Goal: Task Accomplishment & Management: Manage account settings

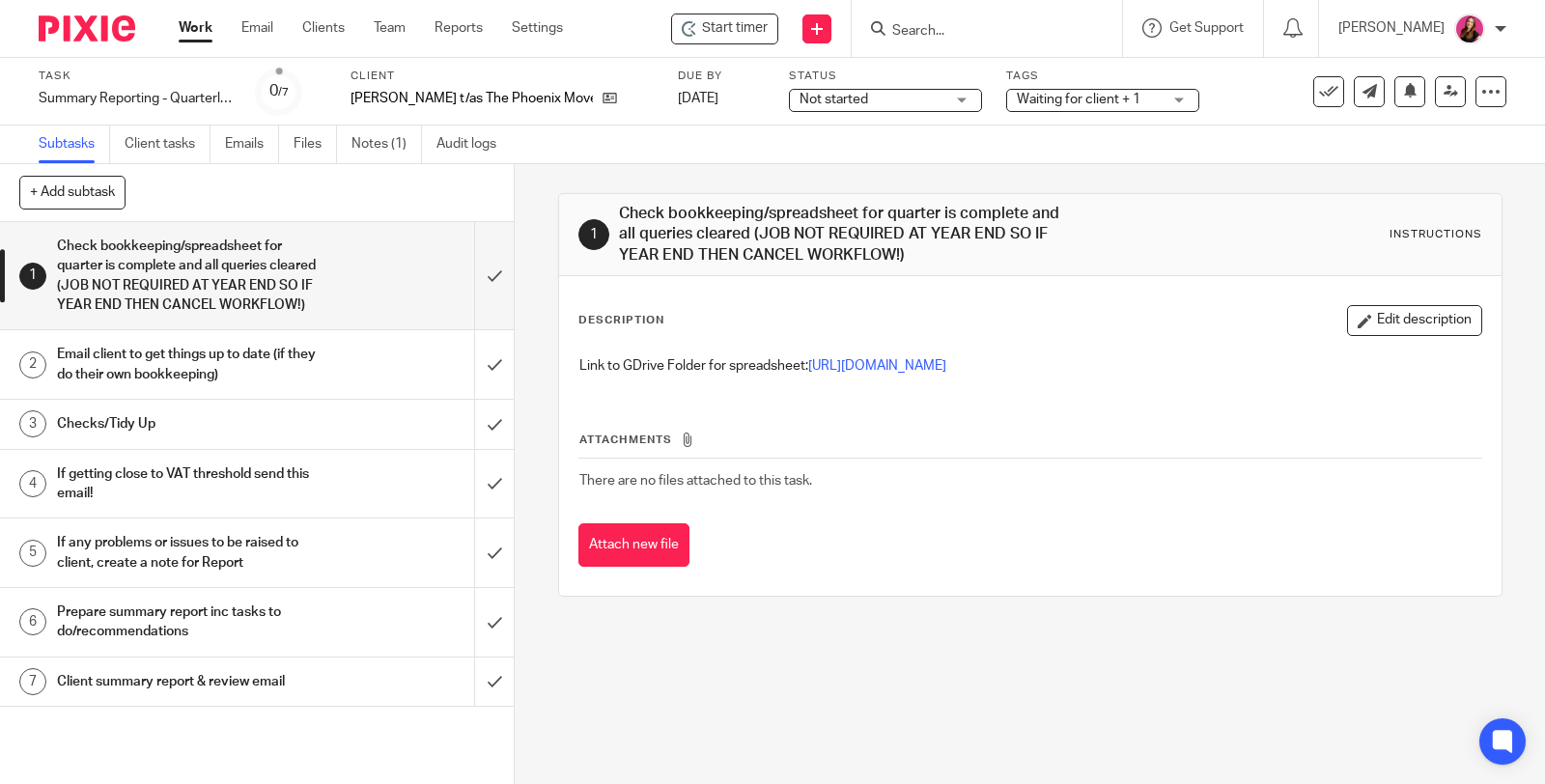
click at [198, 32] on link "Work" at bounding box center [196, 28] width 34 height 20
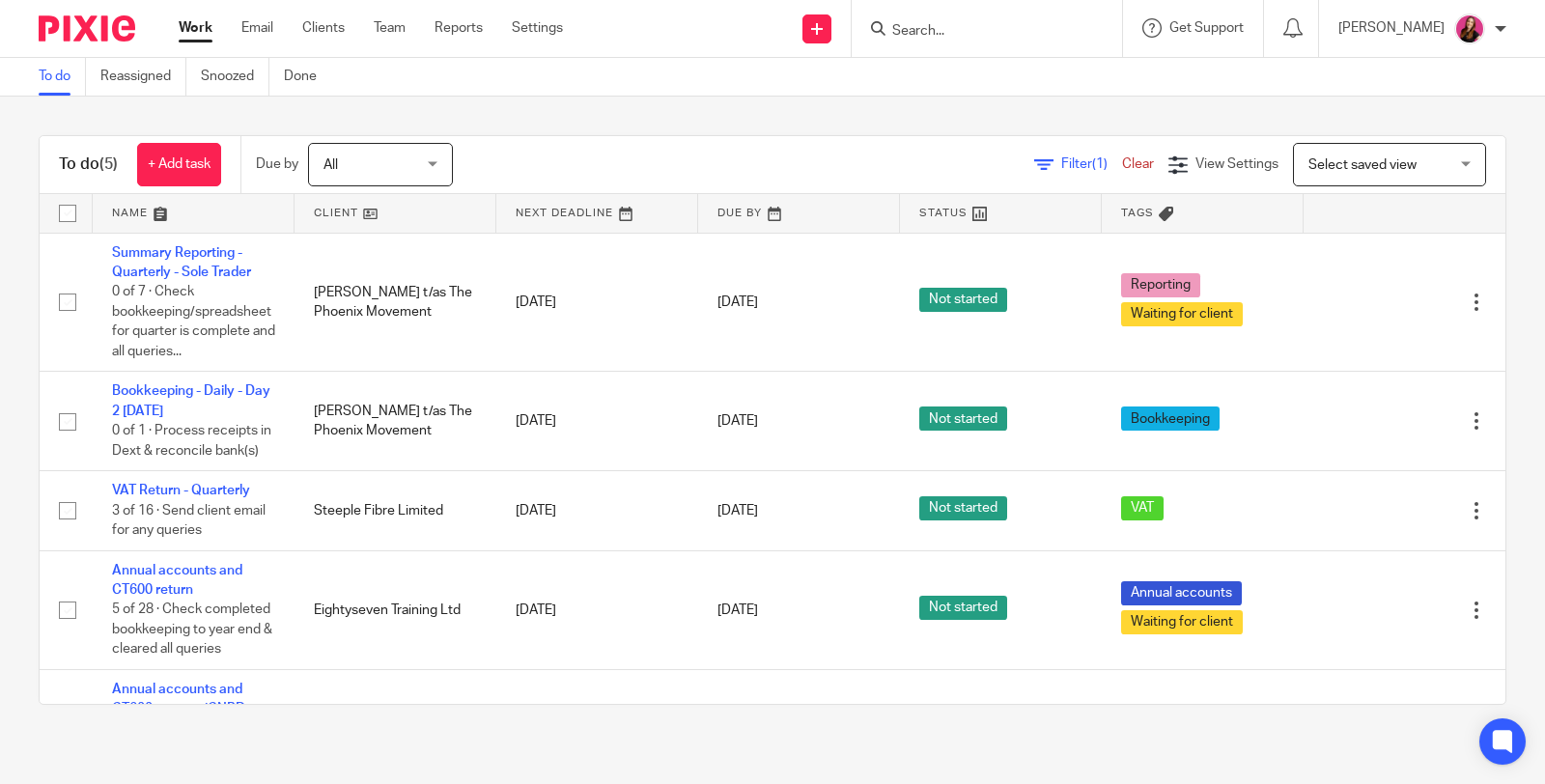
click at [986, 30] on input "Search" at bounding box center [977, 32] width 174 height 18
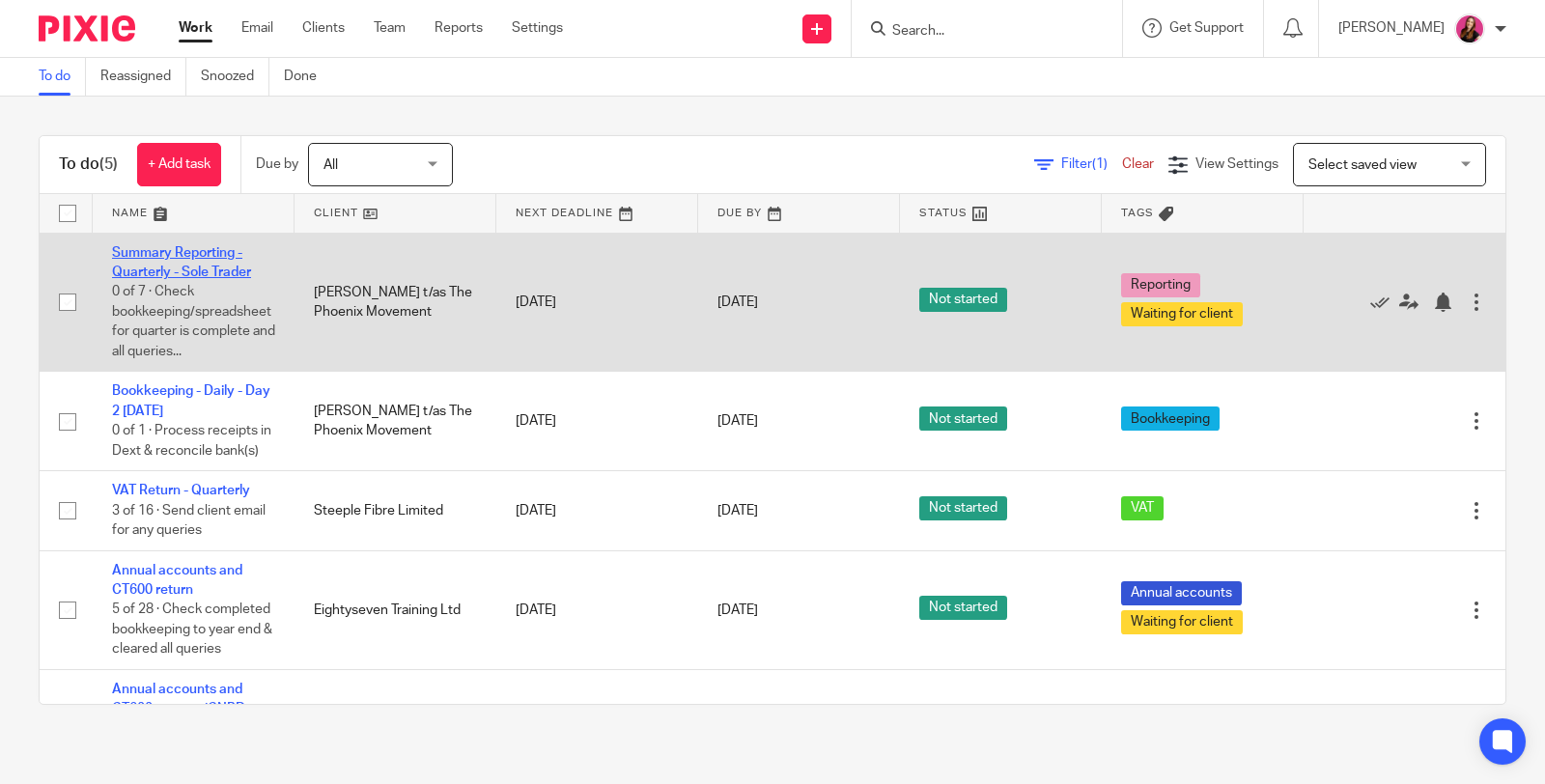
click at [193, 256] on link "Summary Reporting - Quarterly - Sole Trader" at bounding box center [182, 263] width 139 height 33
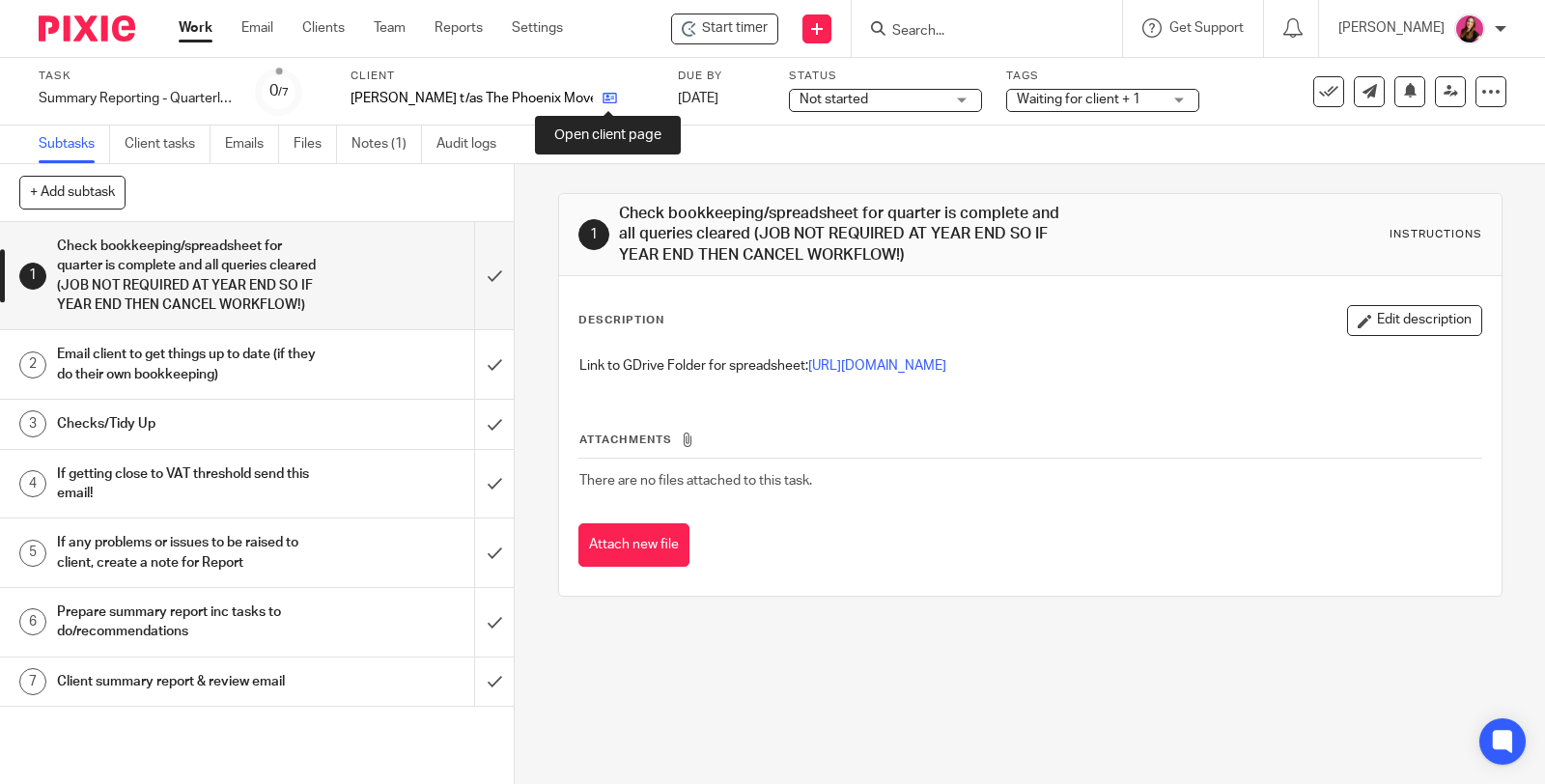
click at [608, 99] on icon at bounding box center [609, 98] width 15 height 15
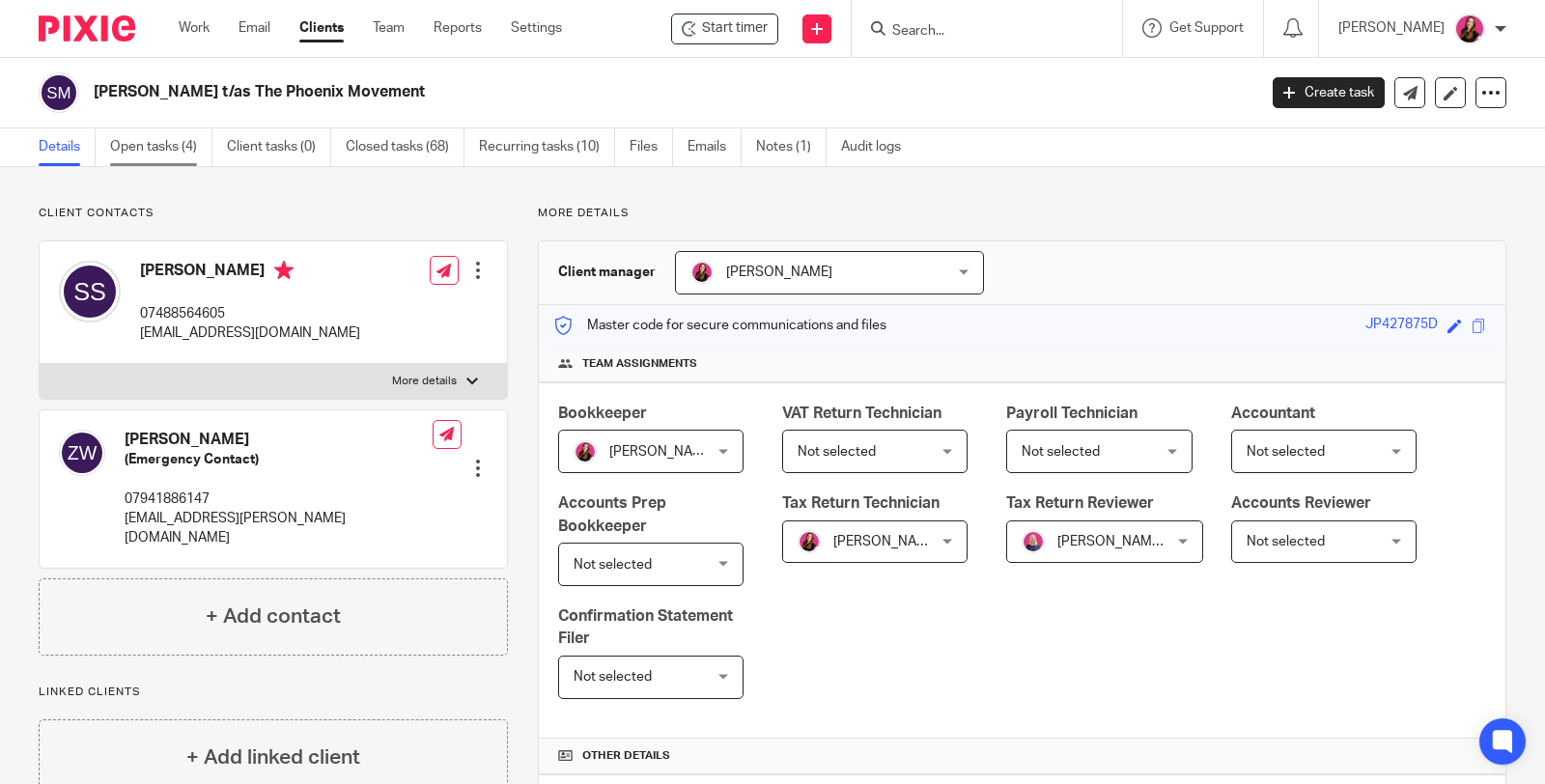
click at [136, 154] on link "Open tasks (4)" at bounding box center [161, 147] width 103 height 38
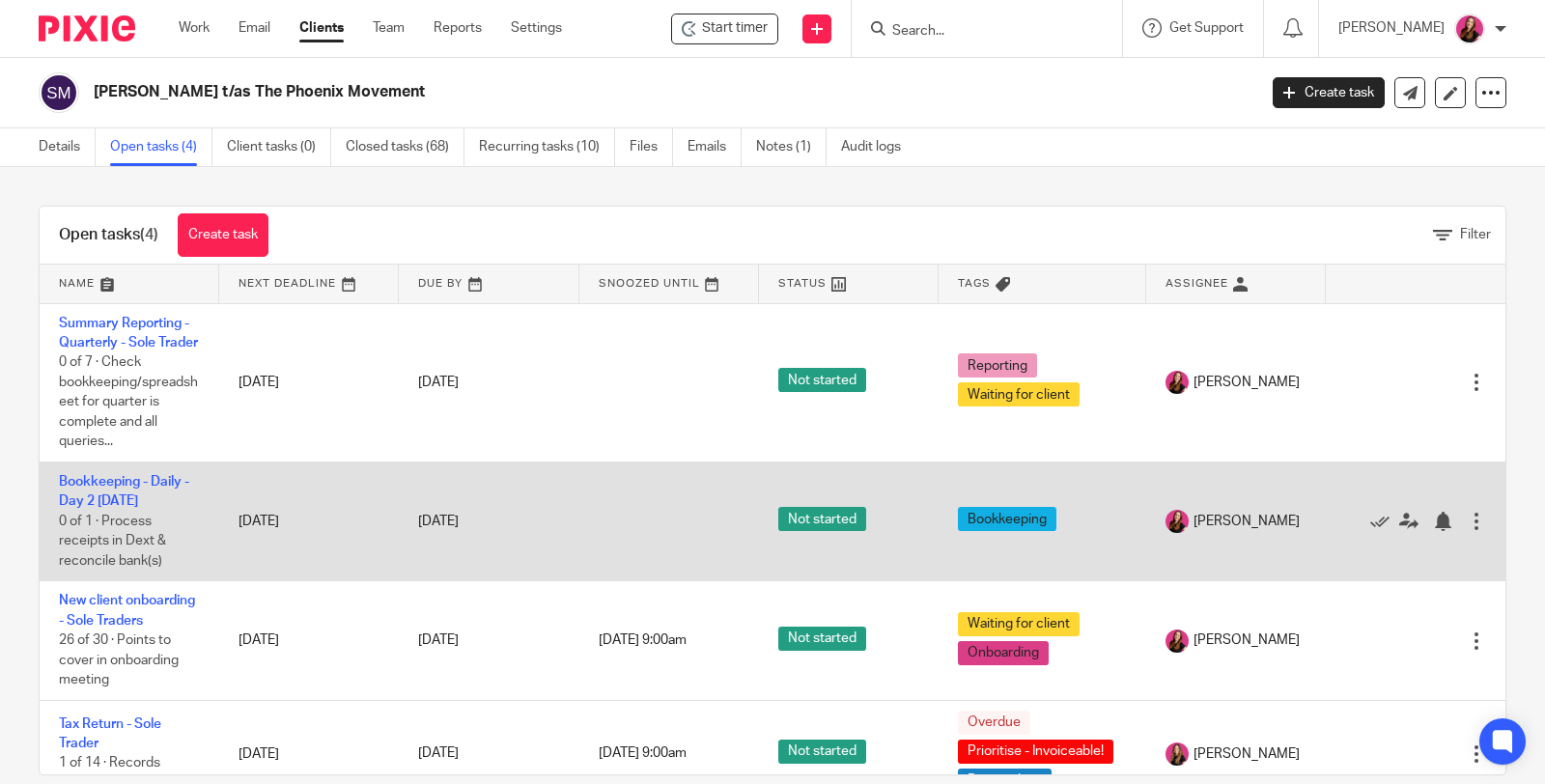
scroll to position [68, 0]
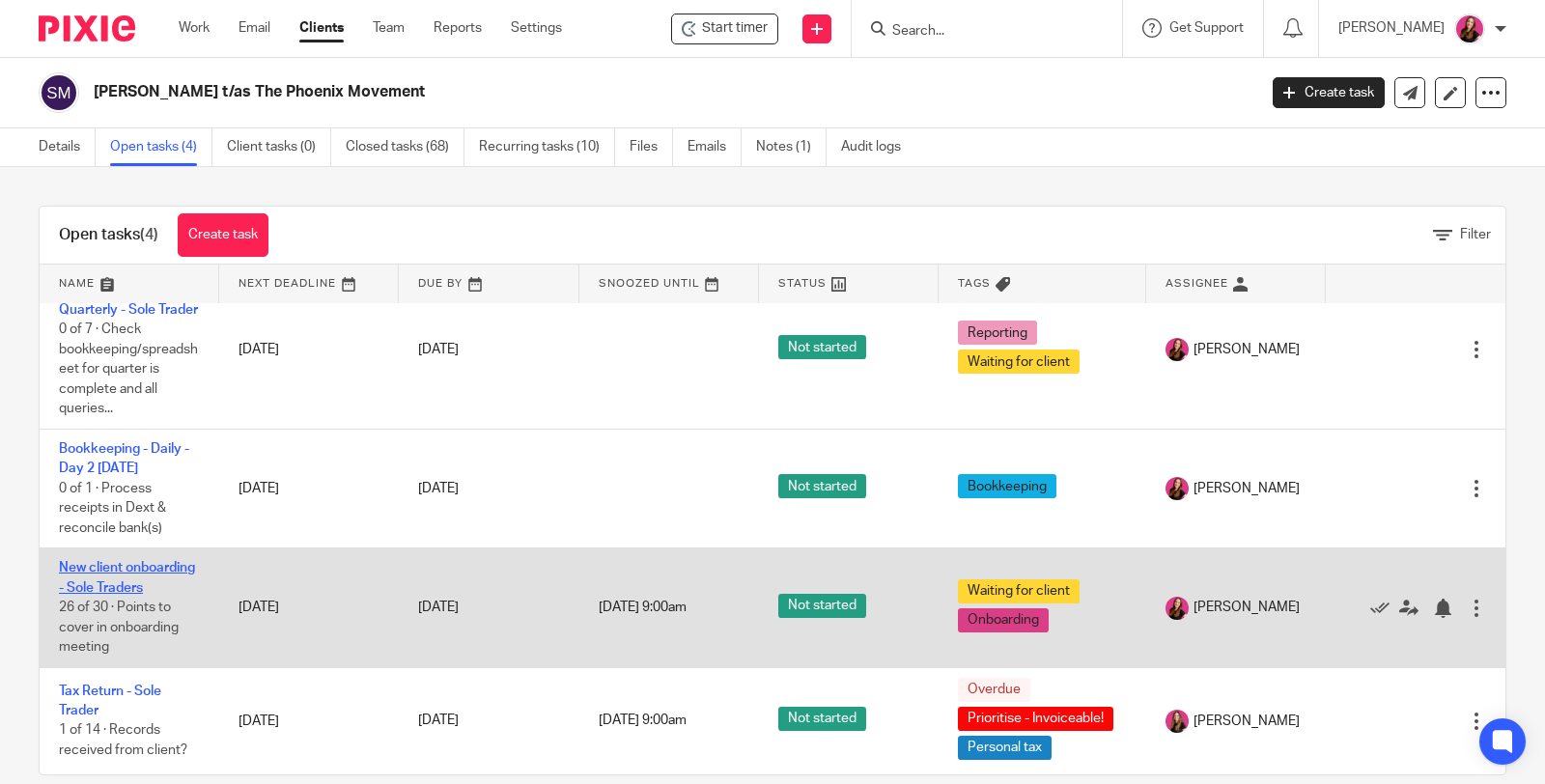
click at [112, 563] on link "New client onboarding - Sole Traders" at bounding box center [126, 578] width 136 height 33
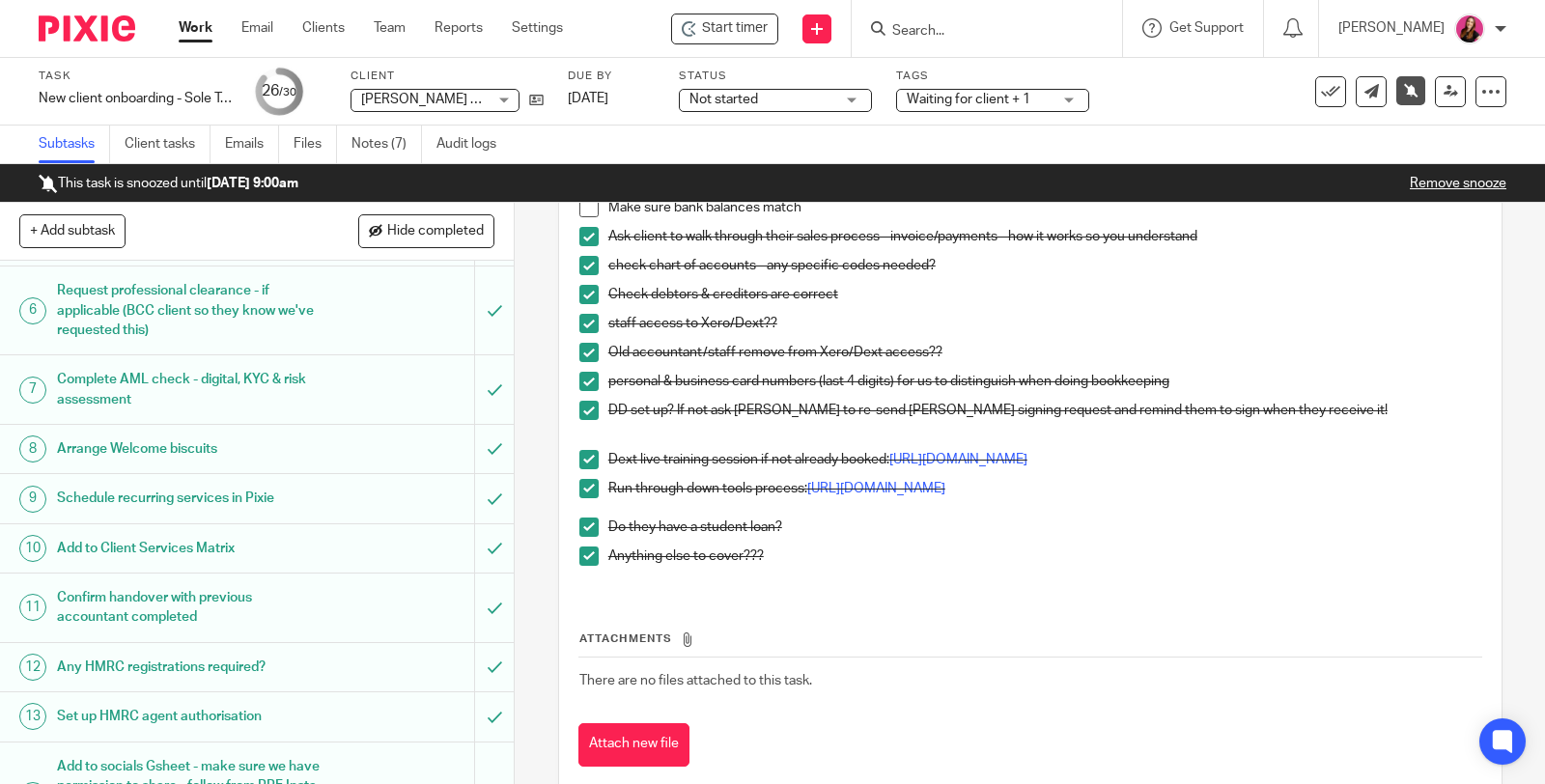
scroll to position [536, 0]
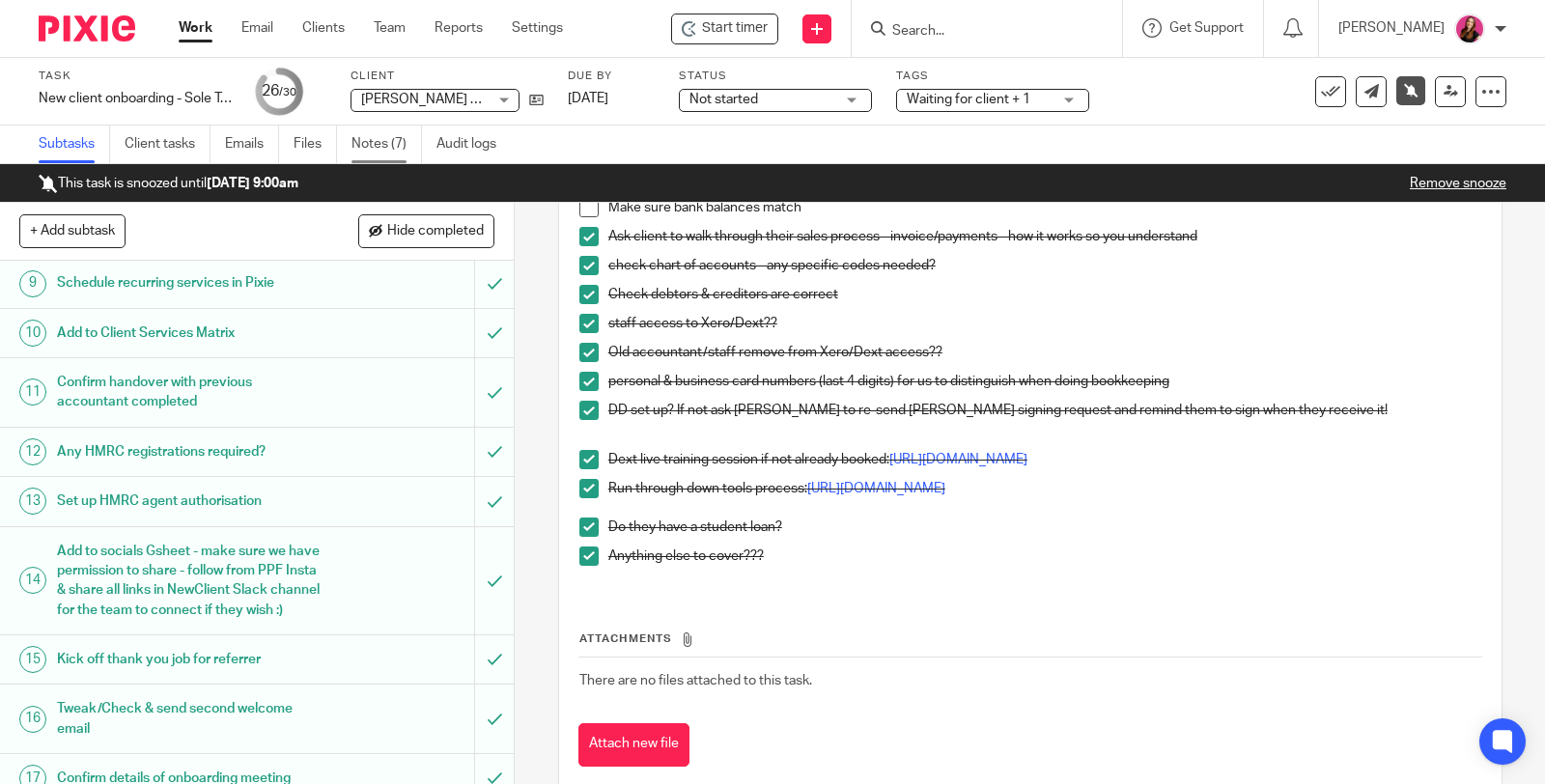
click at [370, 150] on link "Notes (7)" at bounding box center [386, 144] width 70 height 38
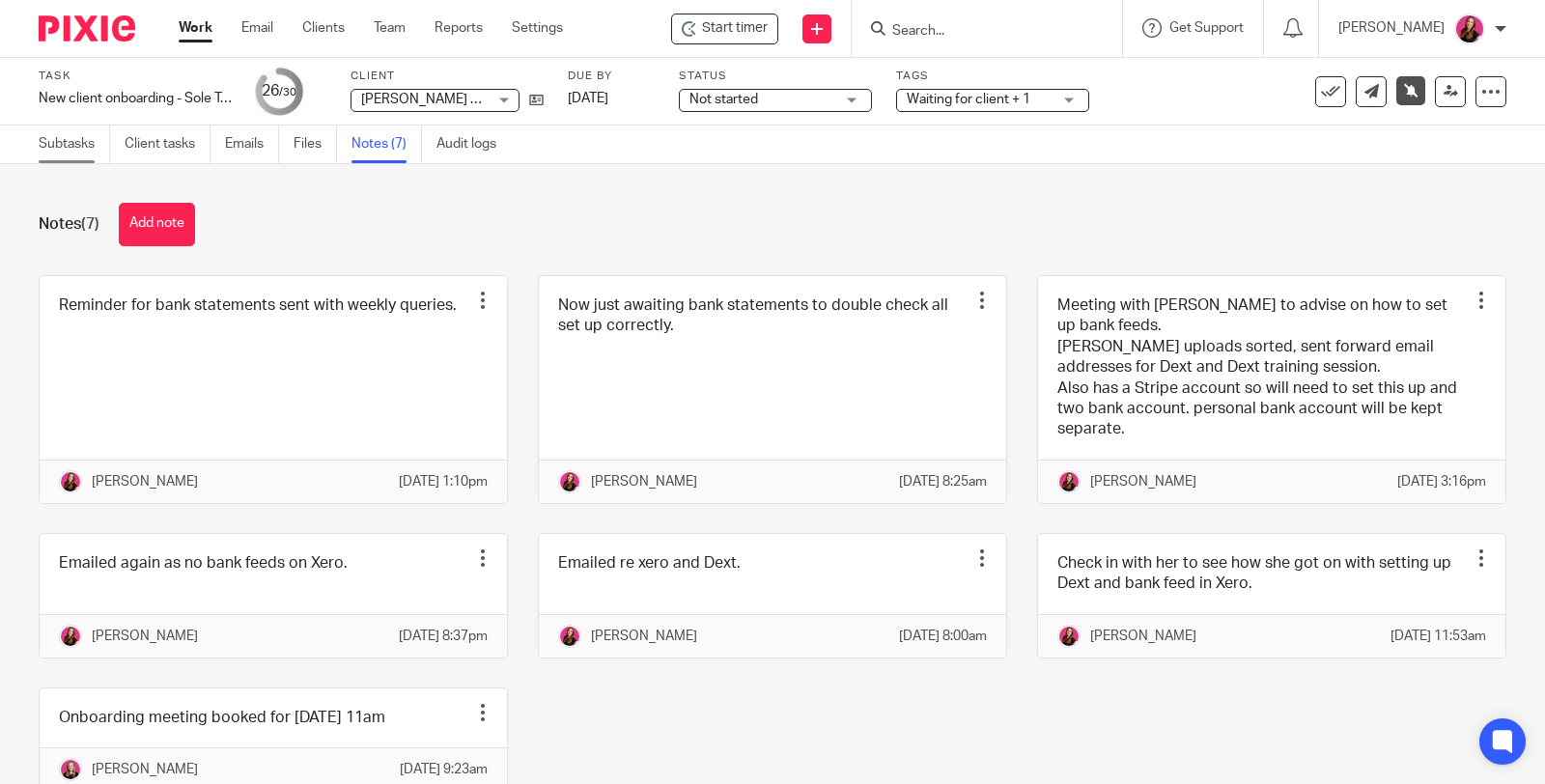
click at [74, 147] on link "Subtasks" at bounding box center [73, 144] width 71 height 38
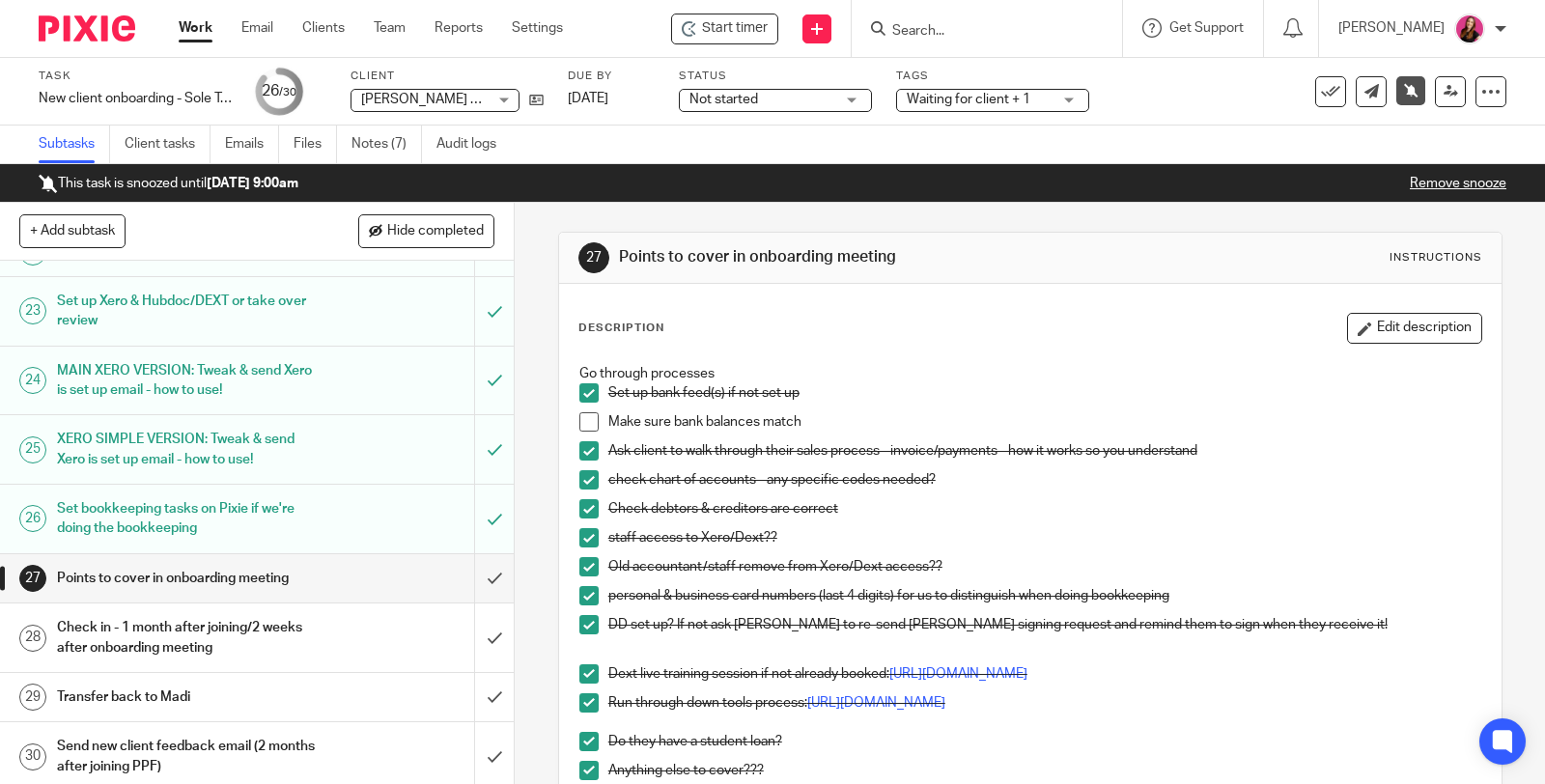
scroll to position [1383, 0]
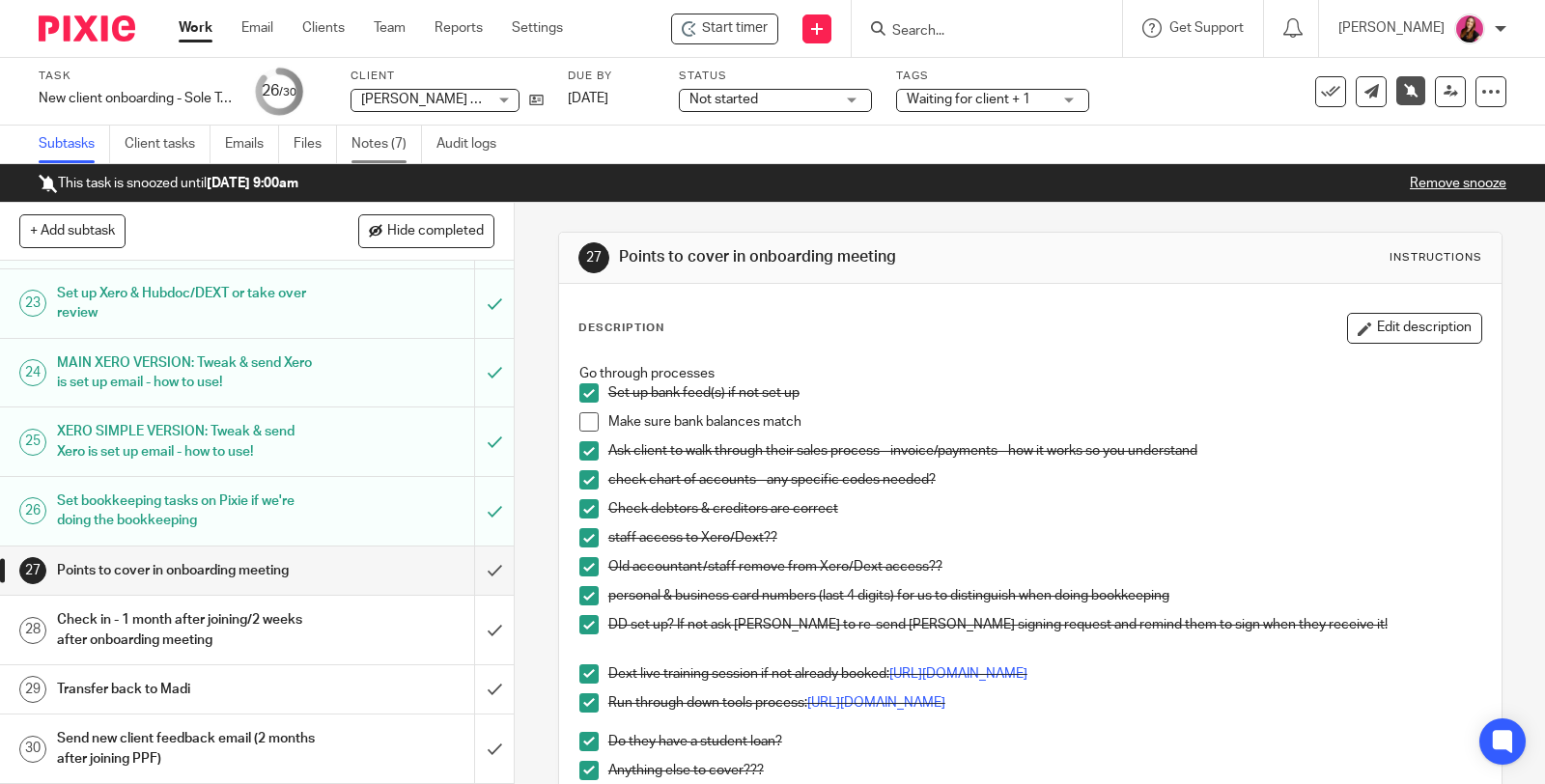
click at [398, 145] on link "Notes (7)" at bounding box center [386, 144] width 70 height 38
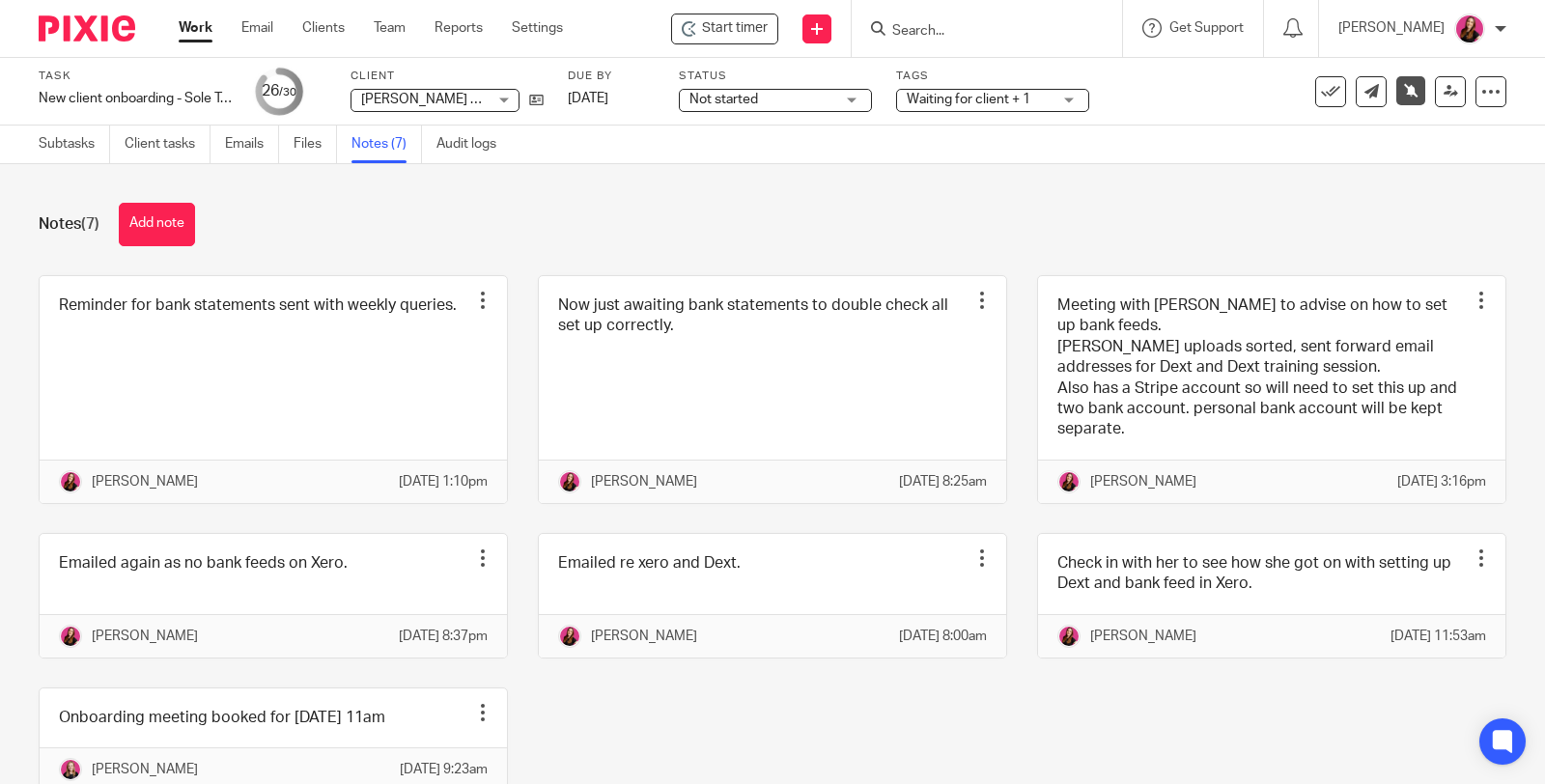
click at [978, 103] on span "Waiting for client + 1" at bounding box center [968, 100] width 123 height 14
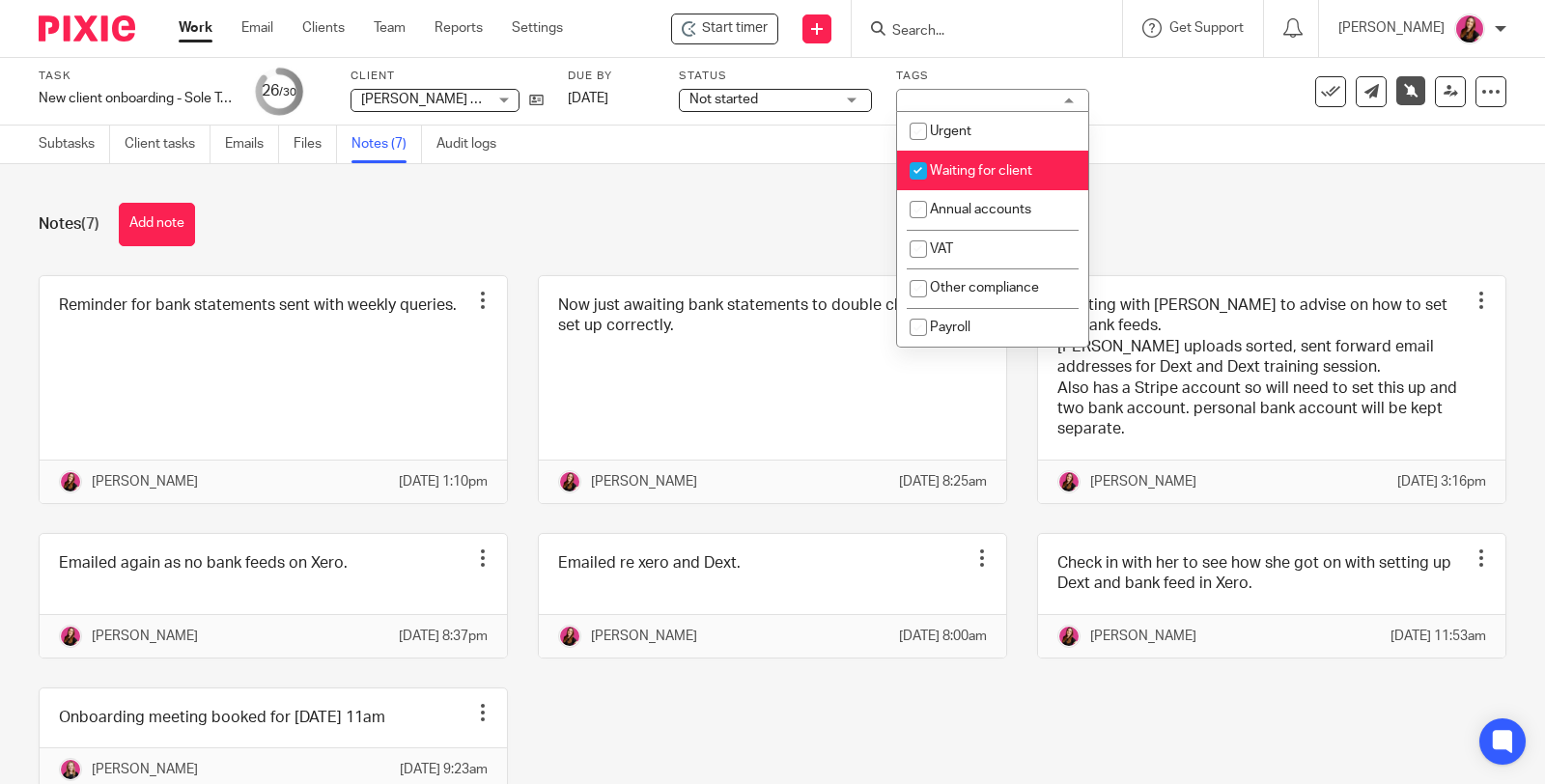
click at [972, 171] on span "Waiting for client" at bounding box center [981, 171] width 103 height 14
checkbox input "false"
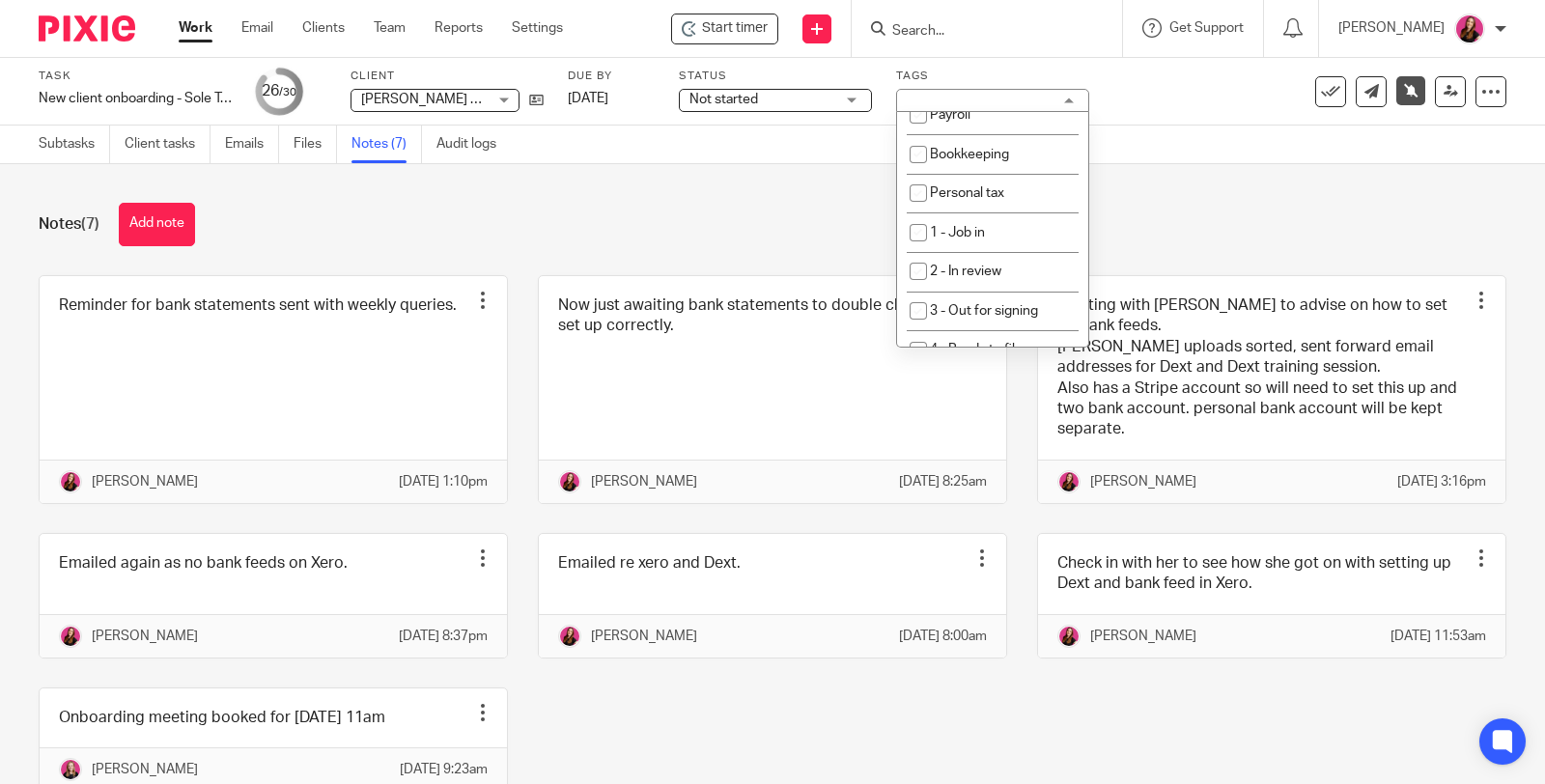
scroll to position [214, 0]
click at [1030, 267] on li "2 - In review" at bounding box center [993, 270] width 192 height 39
checkbox input "true"
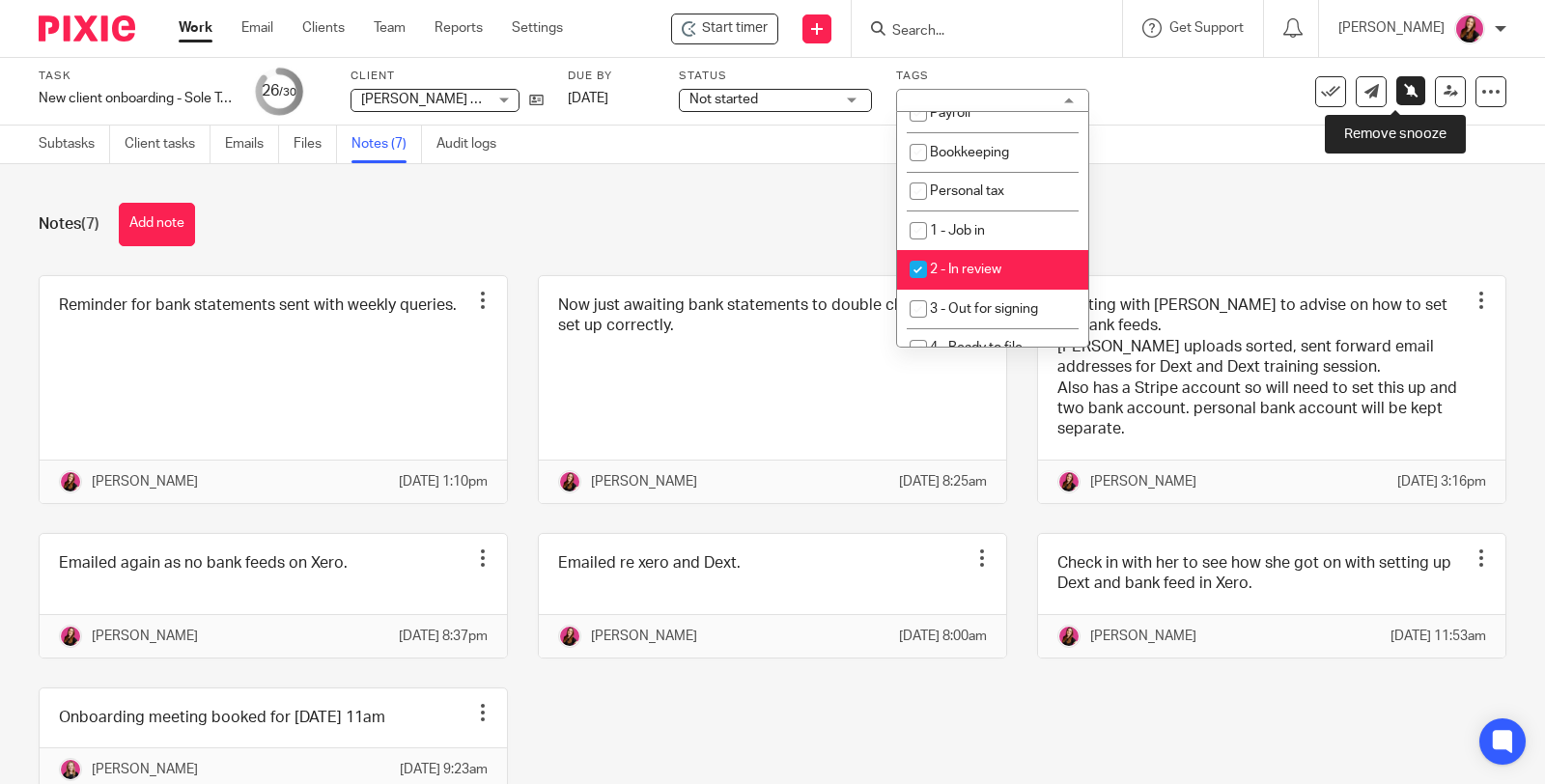
click at [1404, 94] on icon at bounding box center [1411, 90] width 15 height 15
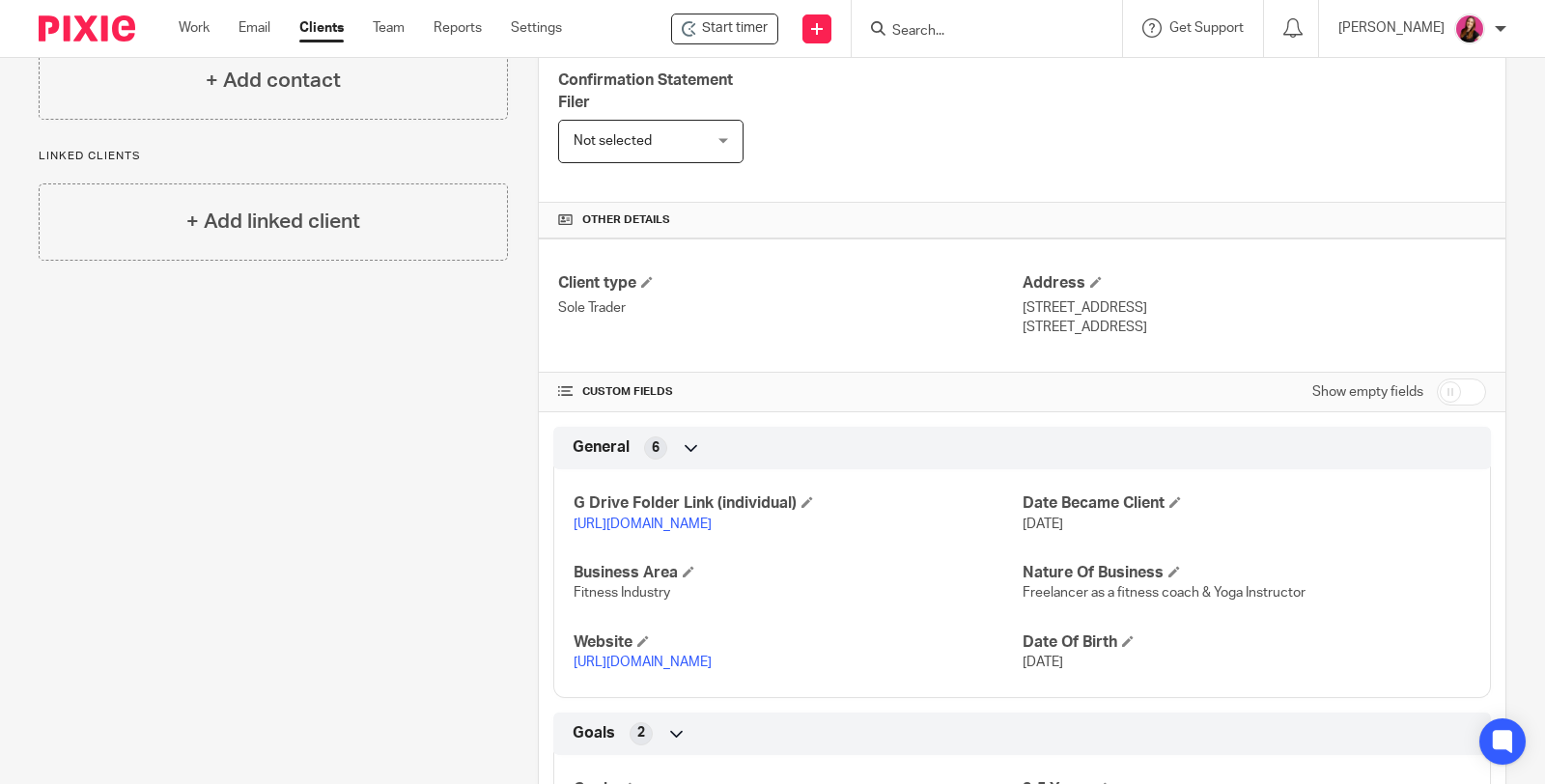
scroll to position [750, 0]
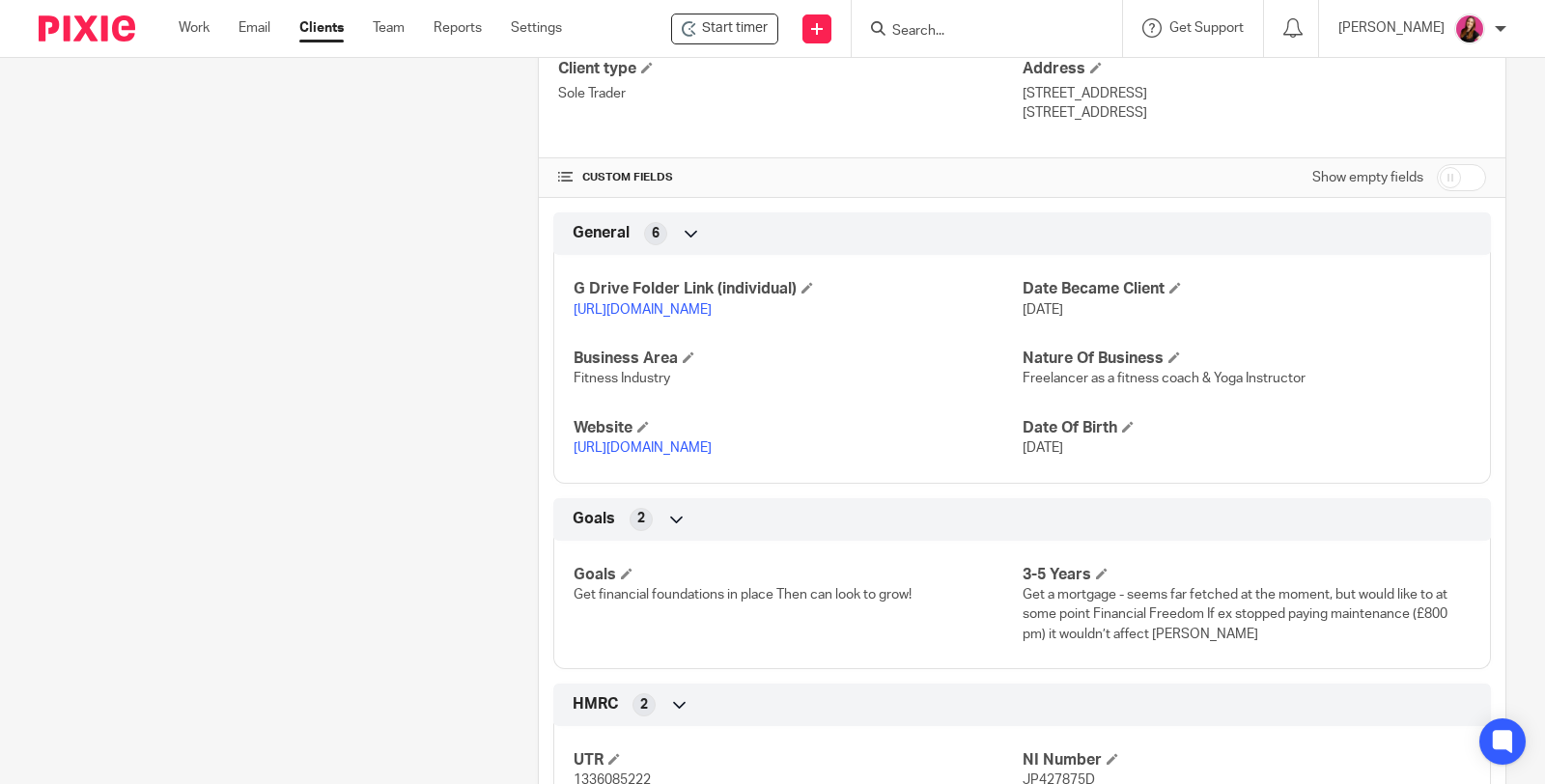
click at [712, 305] on link "[URL][DOMAIN_NAME]" at bounding box center [642, 310] width 138 height 14
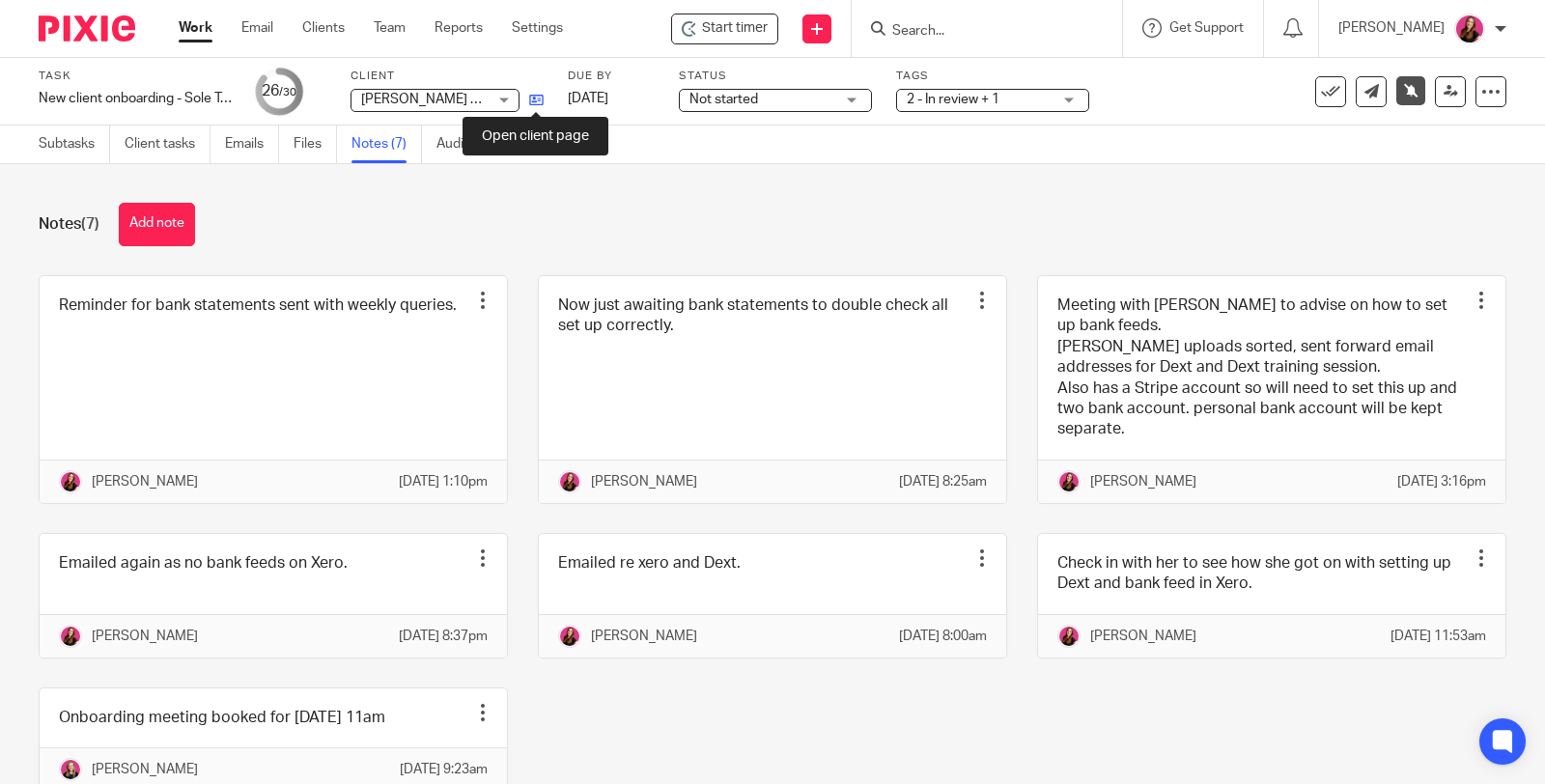
click at [529, 100] on icon at bounding box center [536, 100] width 15 height 15
click at [56, 152] on link "Subtasks" at bounding box center [73, 144] width 71 height 38
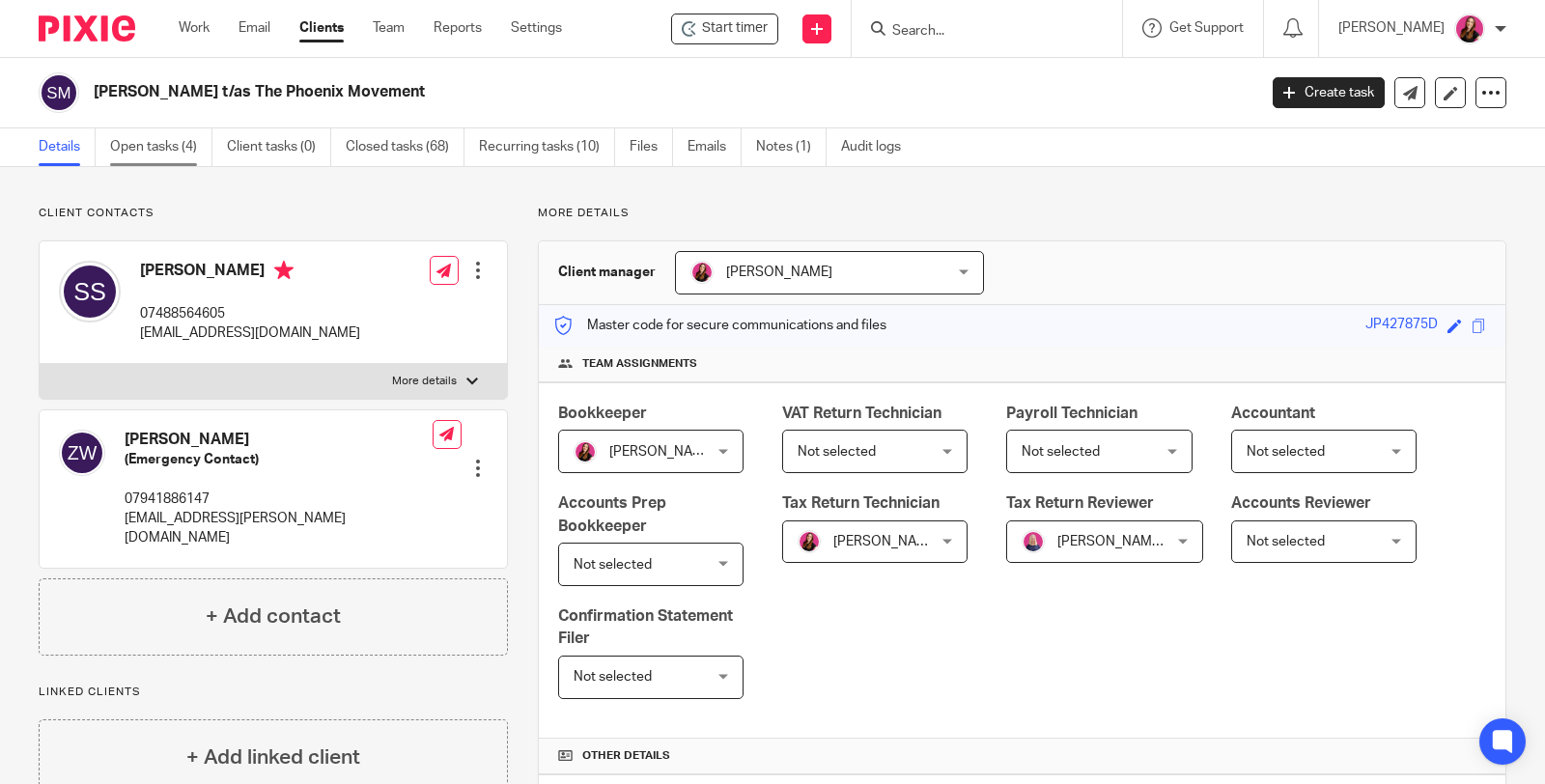
click at [173, 143] on link "Open tasks (4)" at bounding box center [161, 147] width 103 height 38
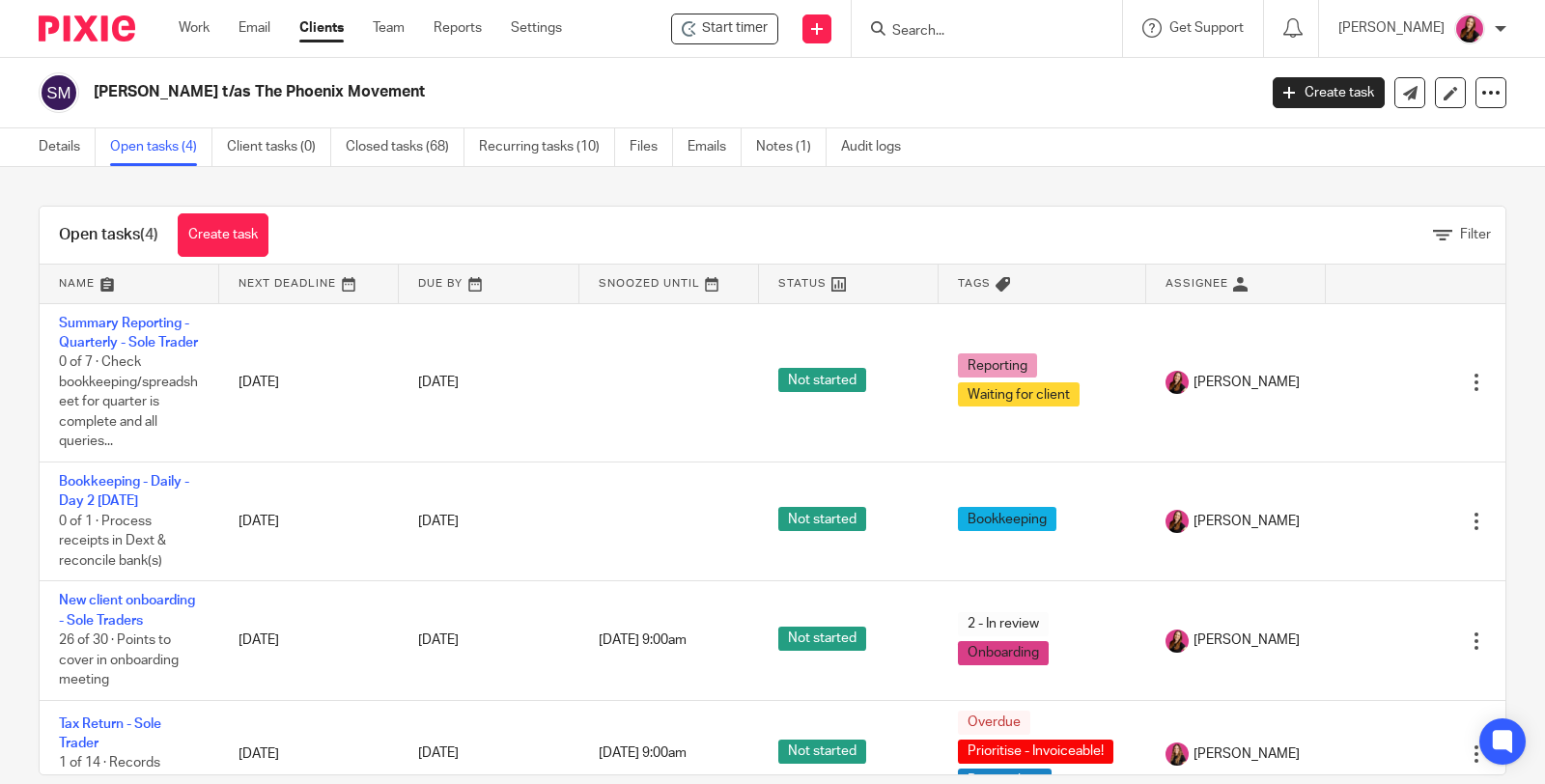
scroll to position [68, 0]
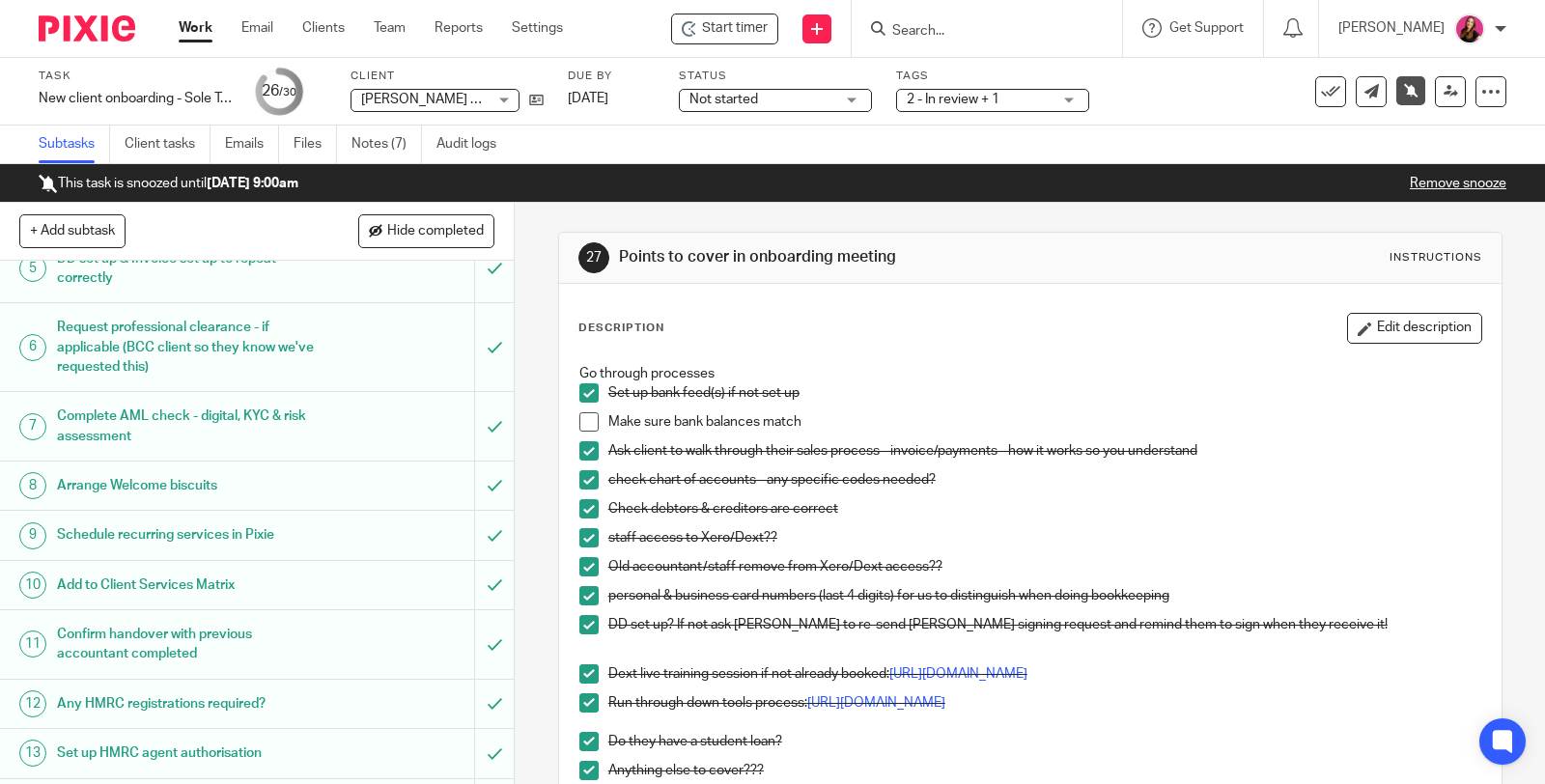
scroll to position [643, 0]
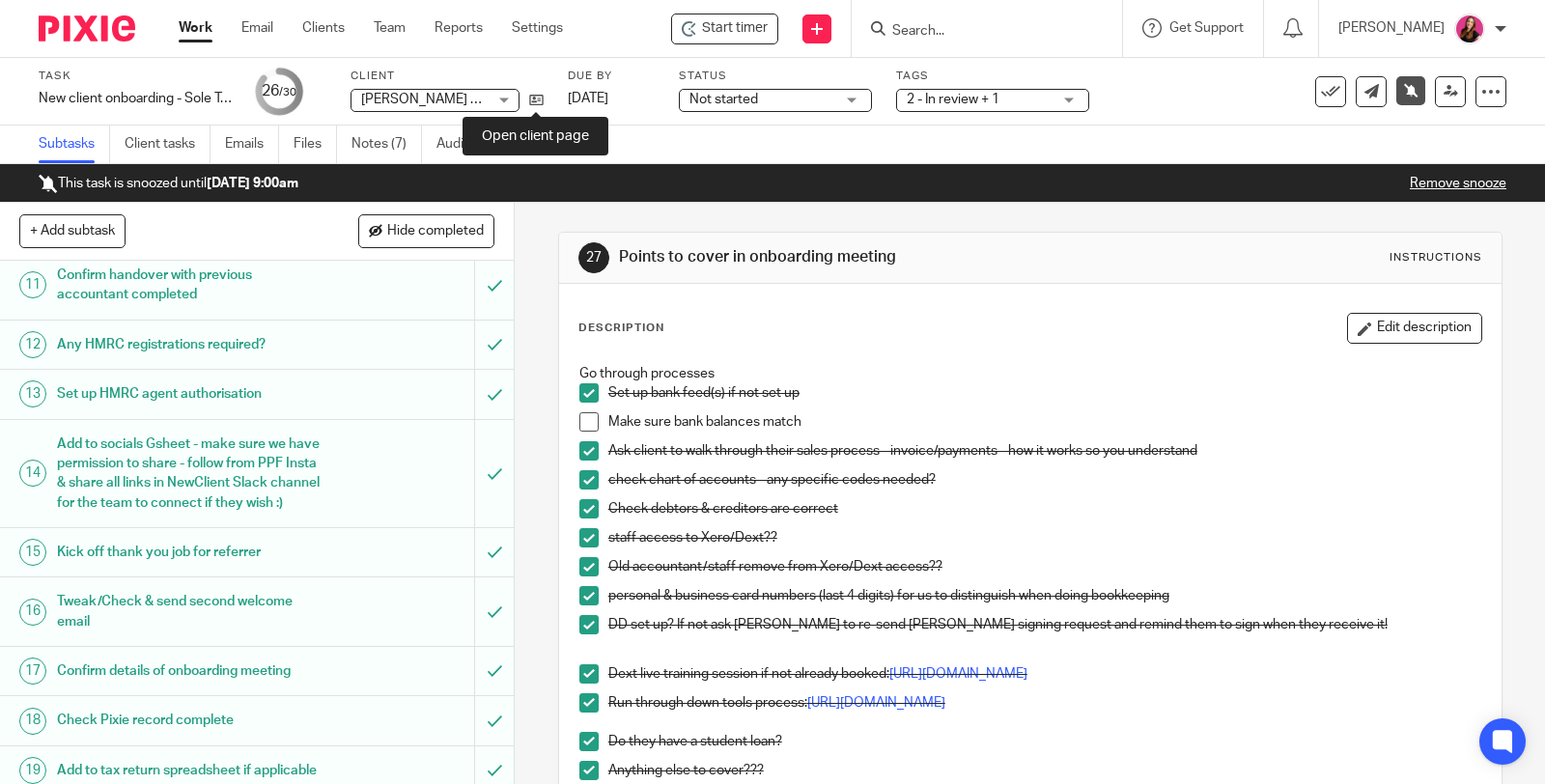
click at [543, 99] on icon at bounding box center [536, 100] width 15 height 15
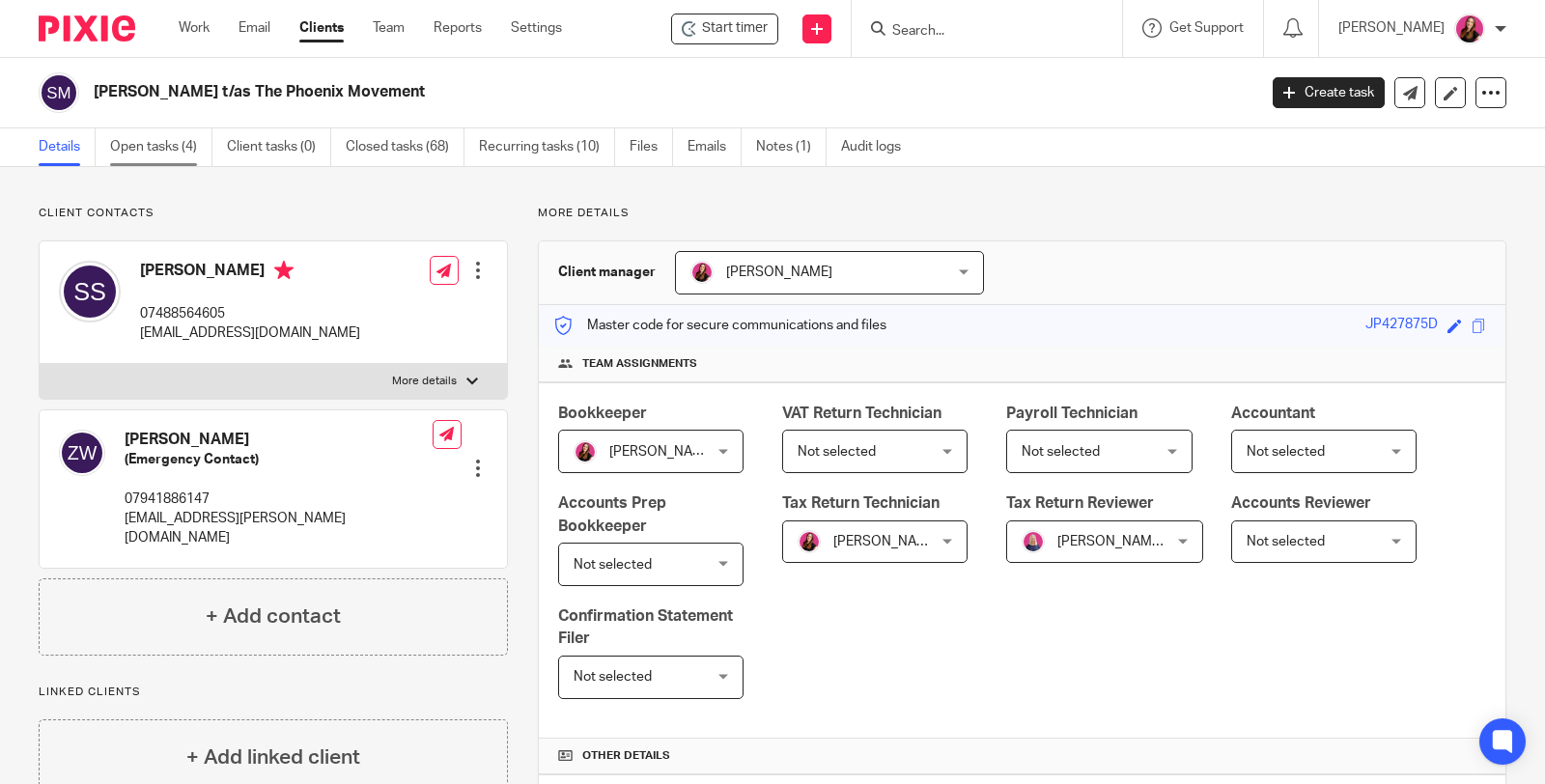
click at [156, 140] on link "Open tasks (4)" at bounding box center [161, 147] width 103 height 38
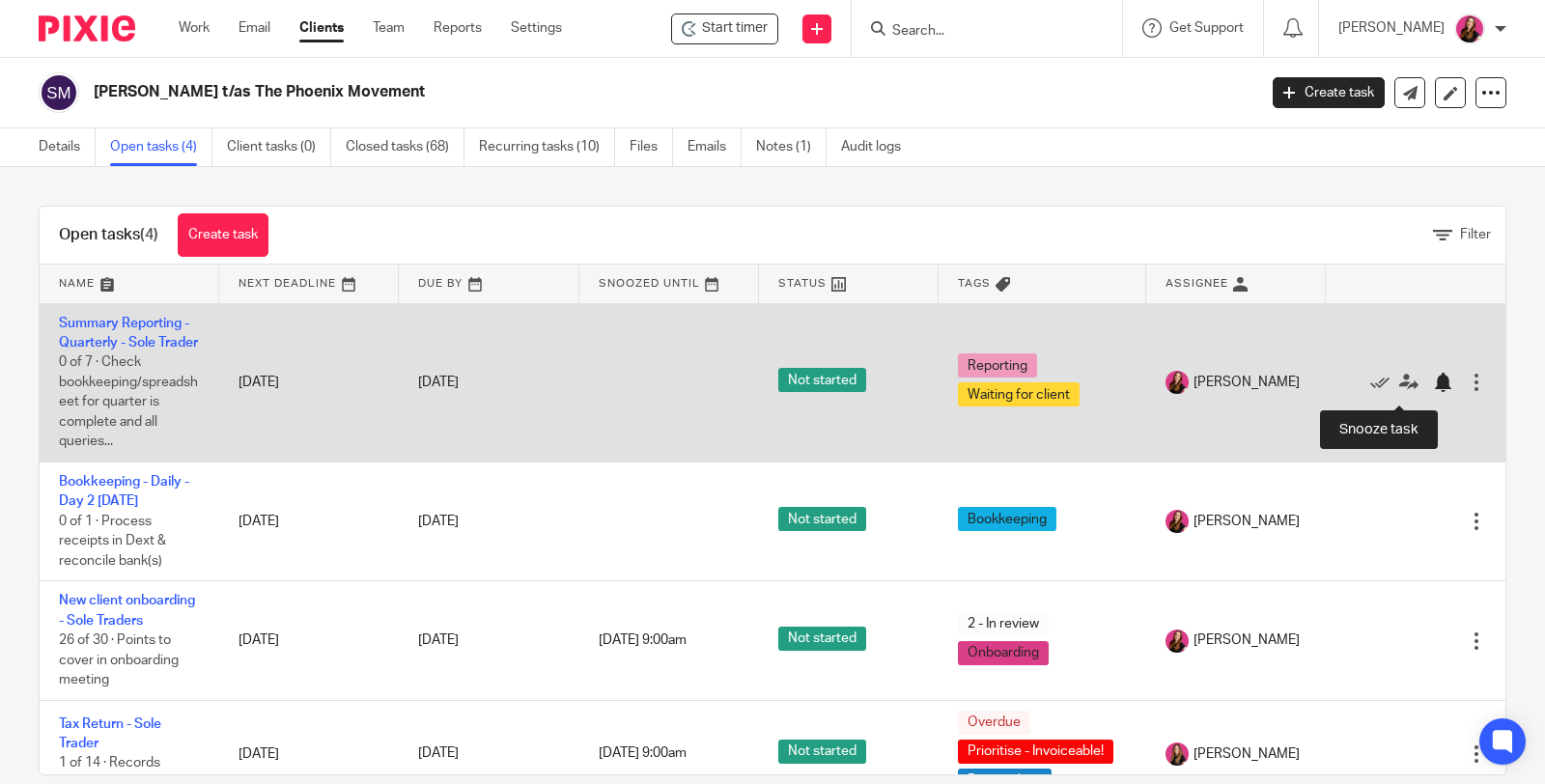
click at [1433, 392] on div at bounding box center [1442, 382] width 20 height 20
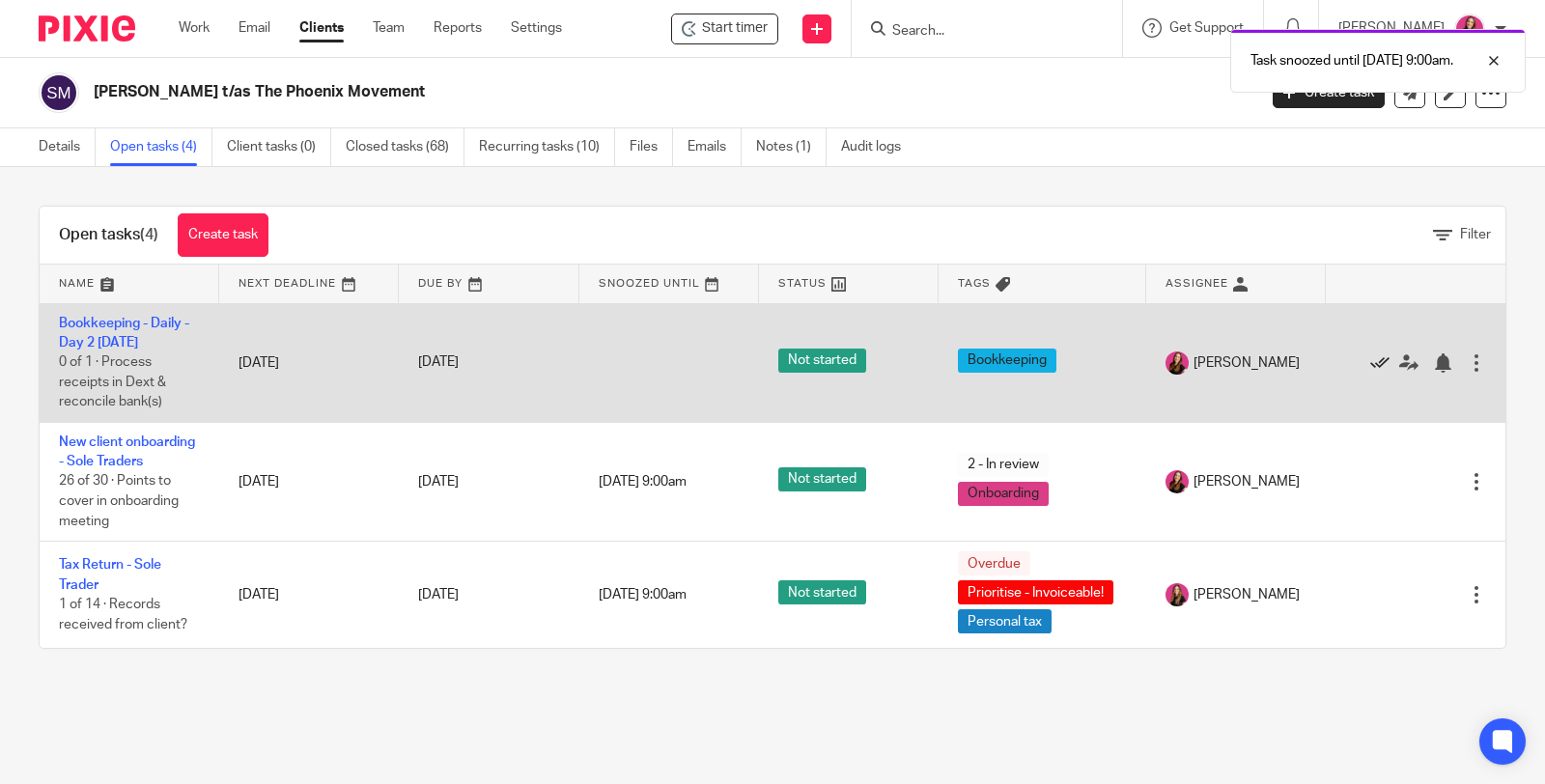
click at [1370, 361] on icon at bounding box center [1380, 363] width 20 height 20
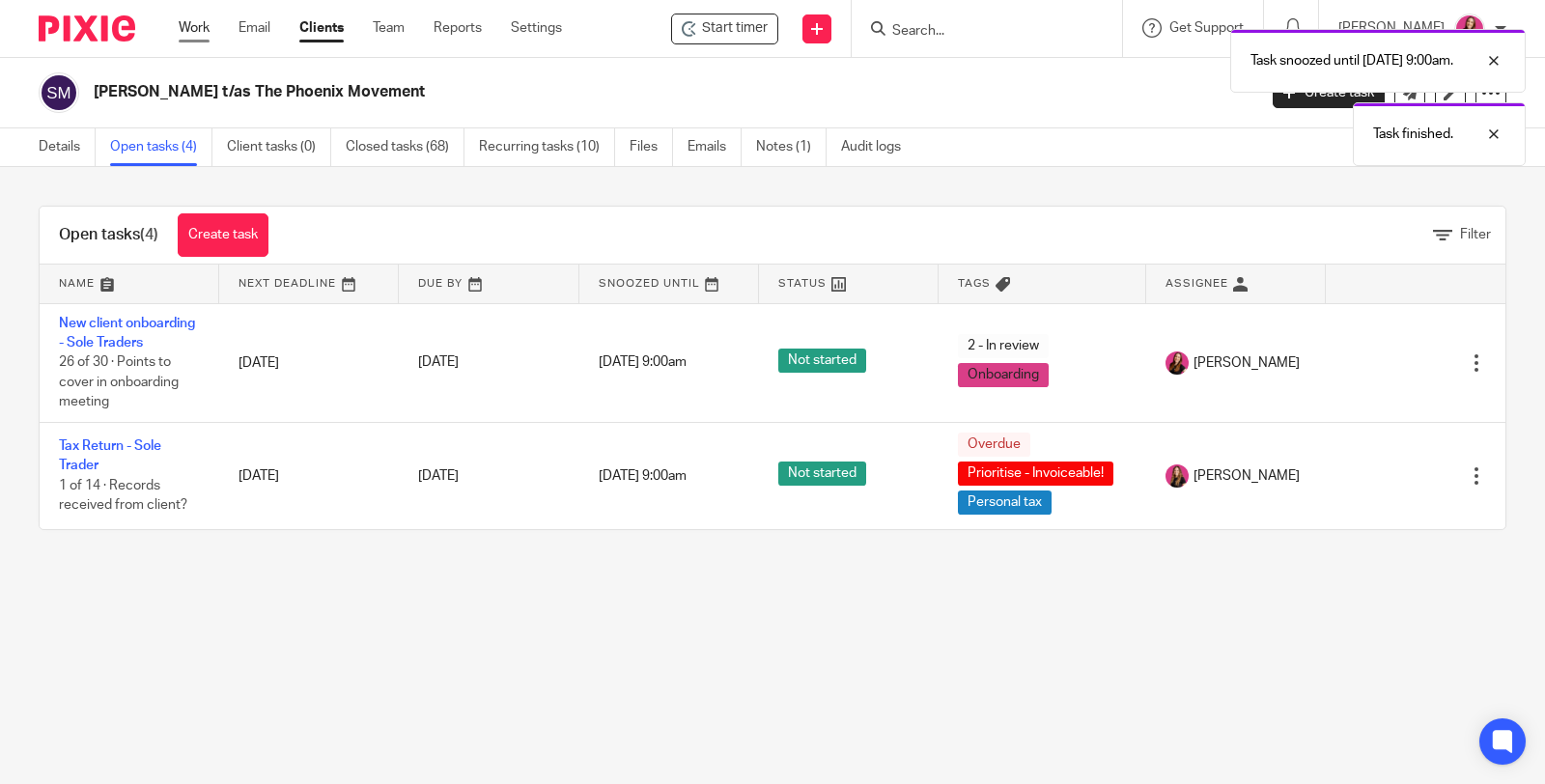
click at [185, 29] on link "Work" at bounding box center [195, 28] width 31 height 20
